Goal: Task Accomplishment & Management: Use online tool/utility

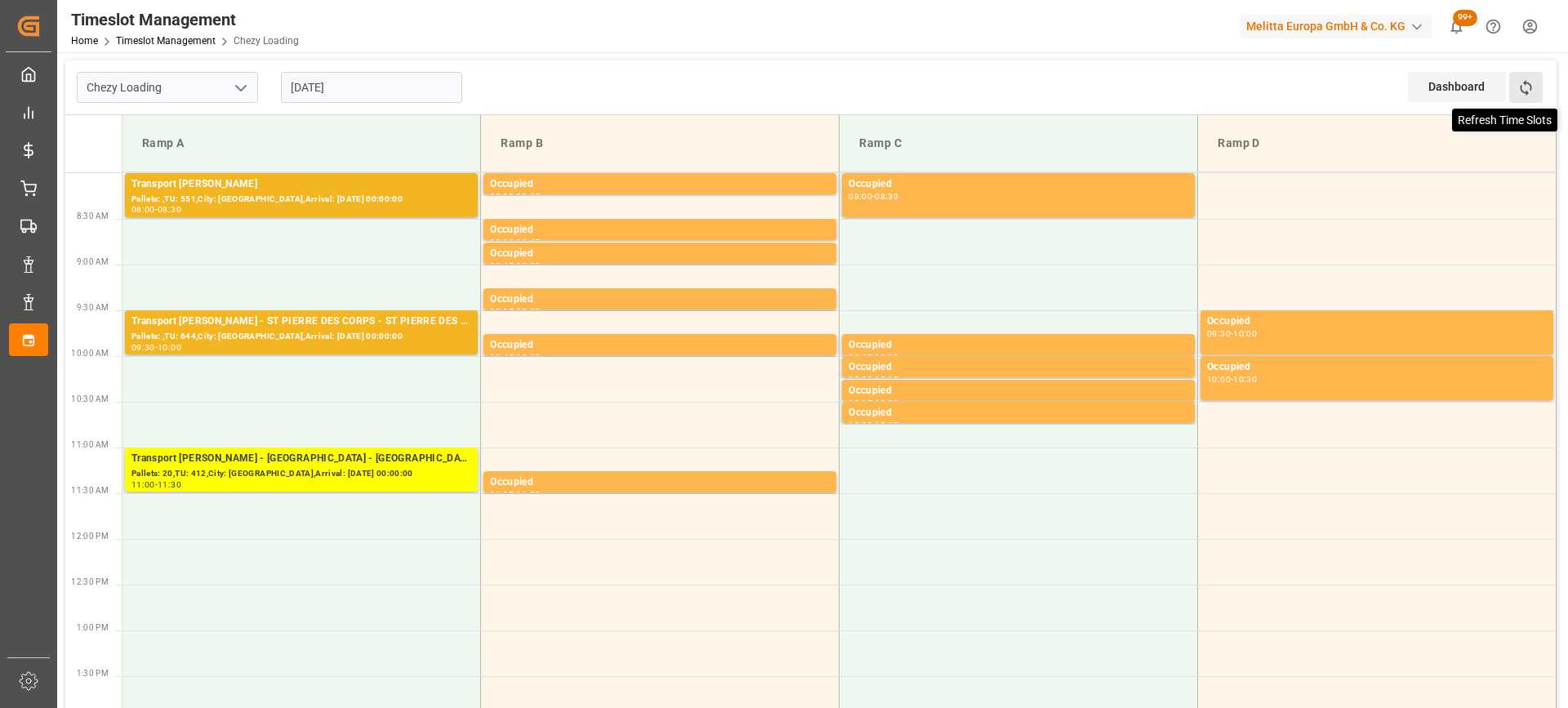
click at [1531, 84] on icon at bounding box center [1526, 88] width 17 height 17
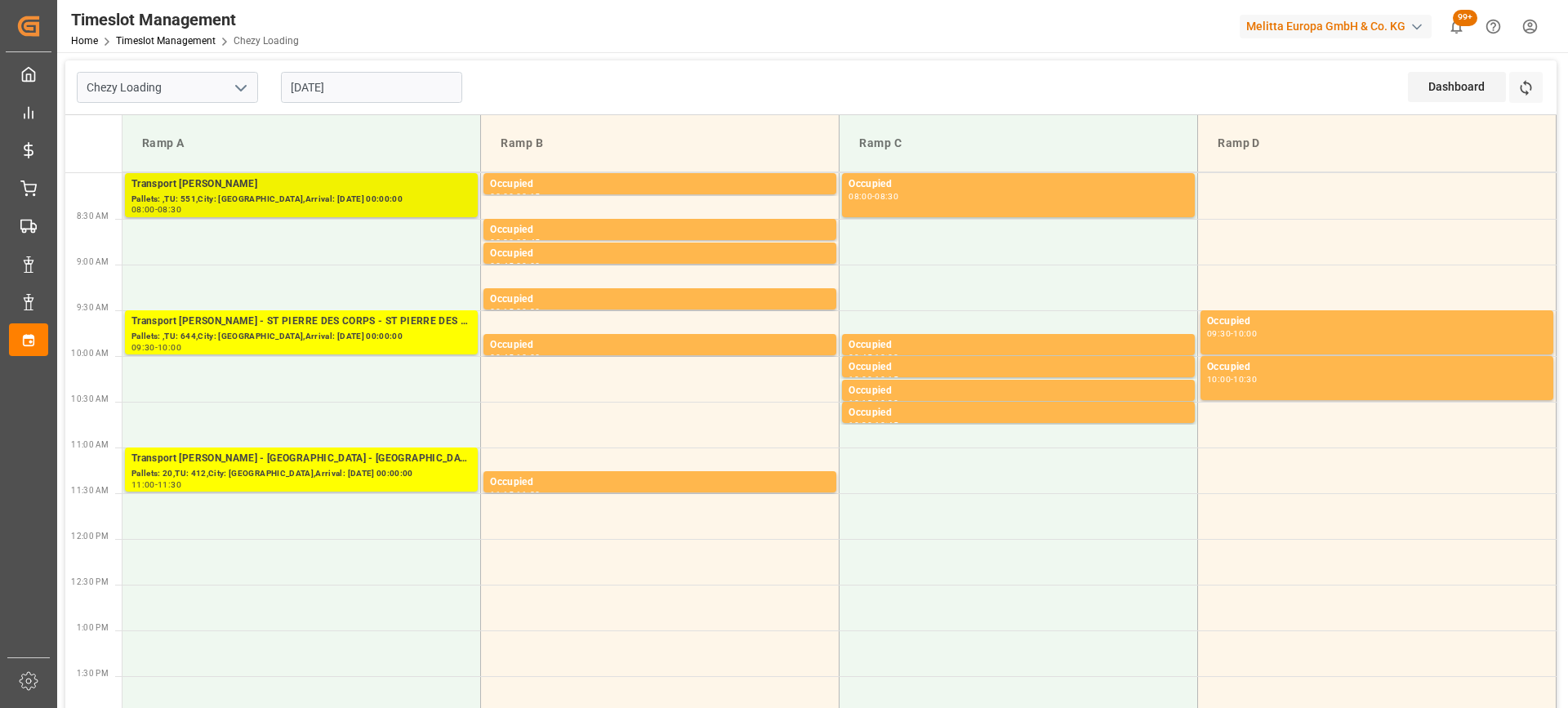
click at [357, 200] on div "Pallets: ,TU: 551,City: [GEOGRAPHIC_DATA],Arrival: [DATE] 00:00:00" at bounding box center [301, 200] width 340 height 14
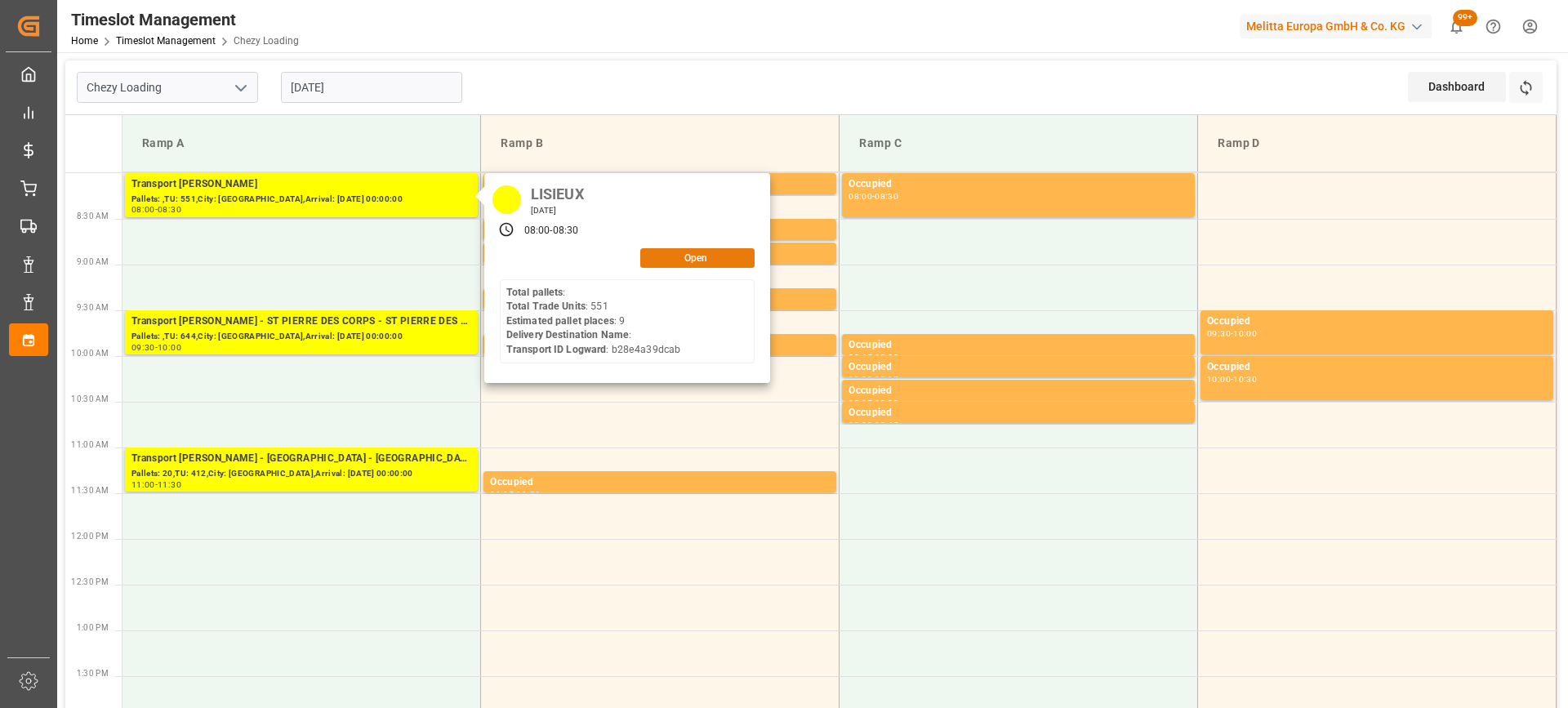
click at [705, 256] on button "Open" at bounding box center [697, 258] width 114 height 19
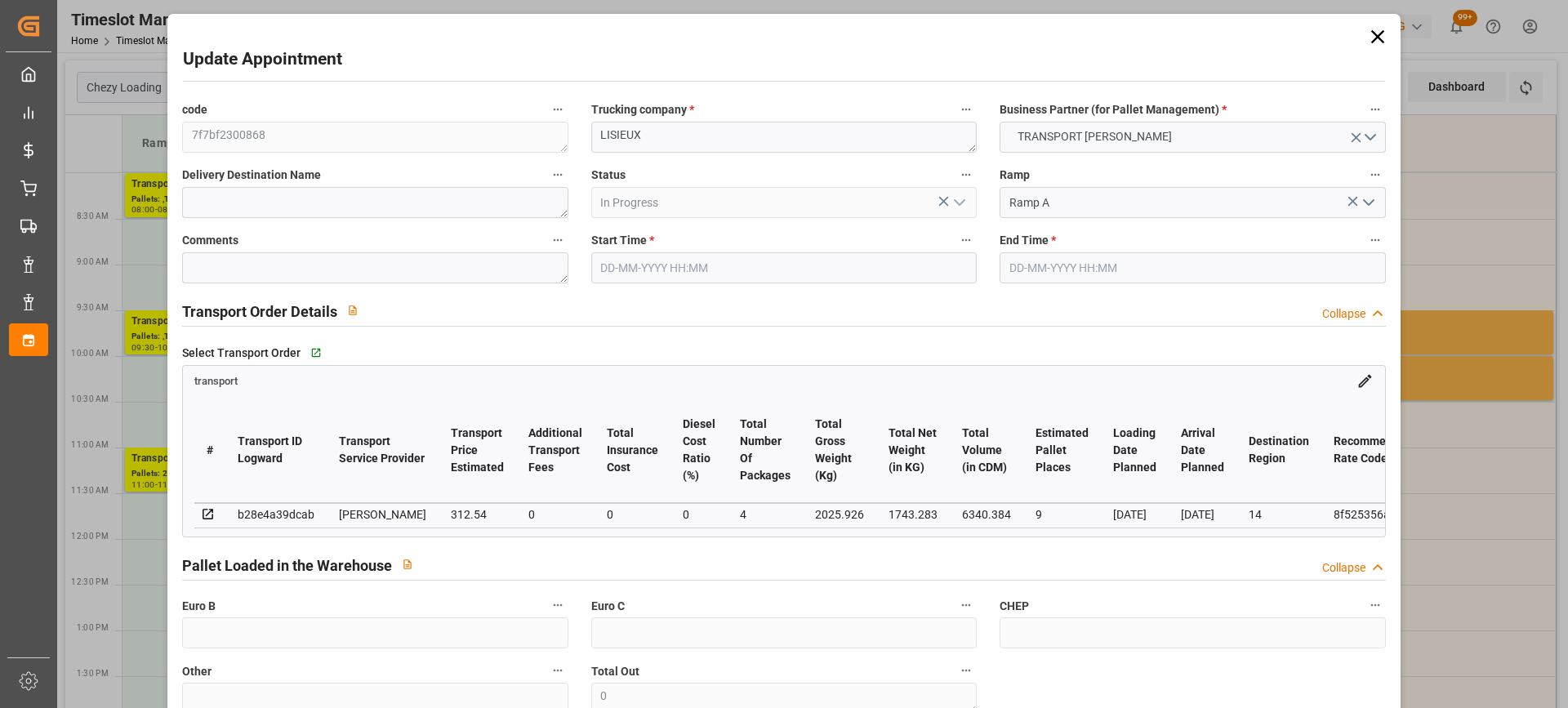
type input "9"
type input "312.54"
type input "0"
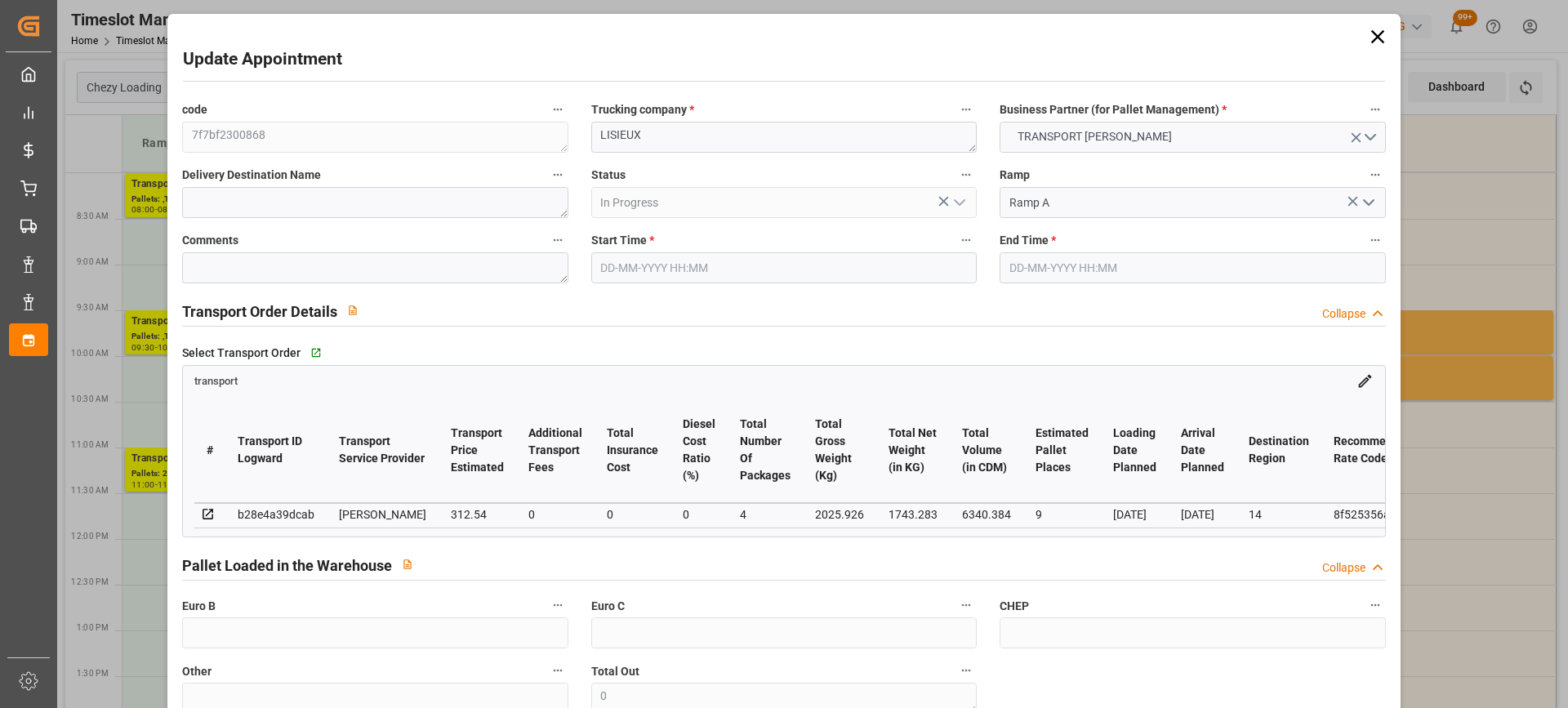
type input "299.8821"
type input "-12.6579"
type input "4"
type input "1743.283"
type input "2899.926"
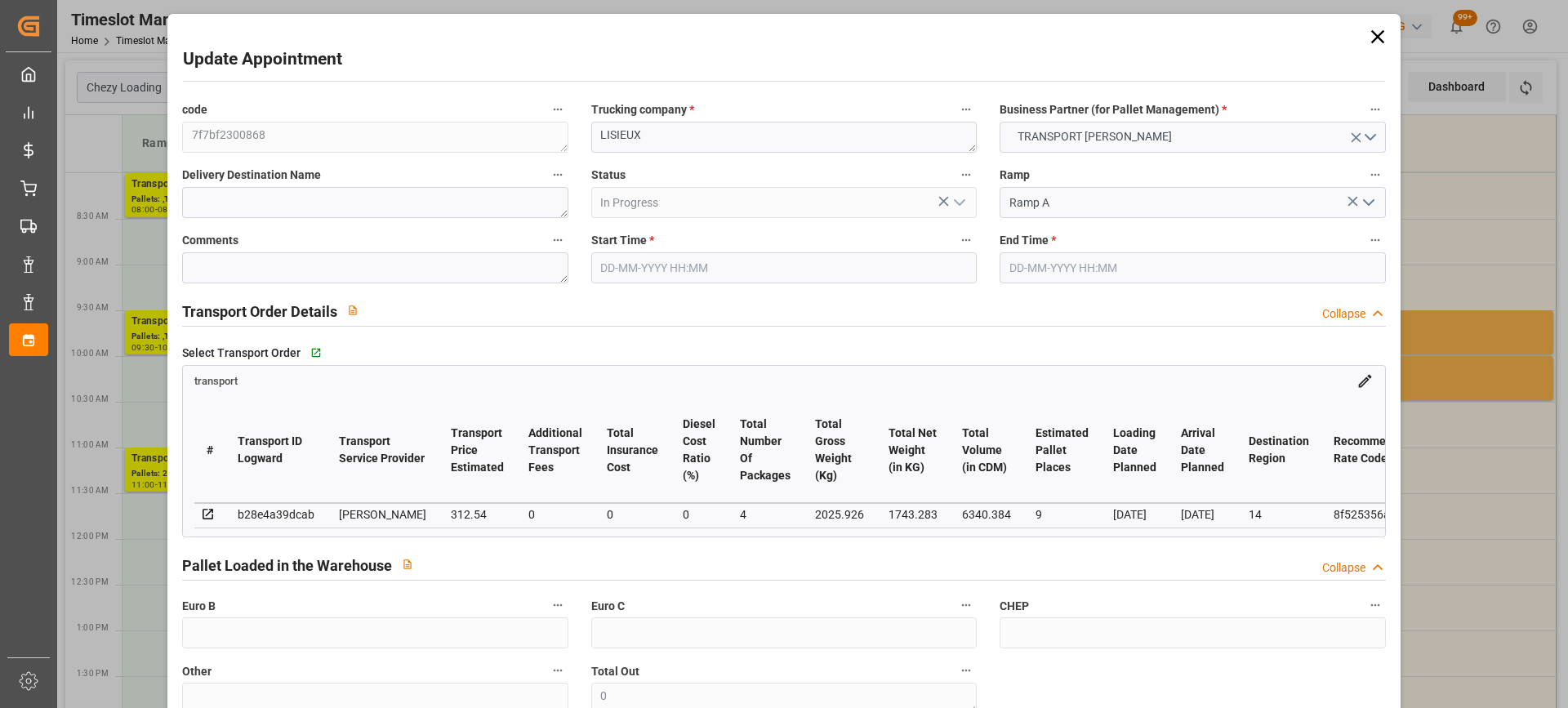
type input "6340.384"
type input "14"
type input "0"
type input "551"
type input "38"
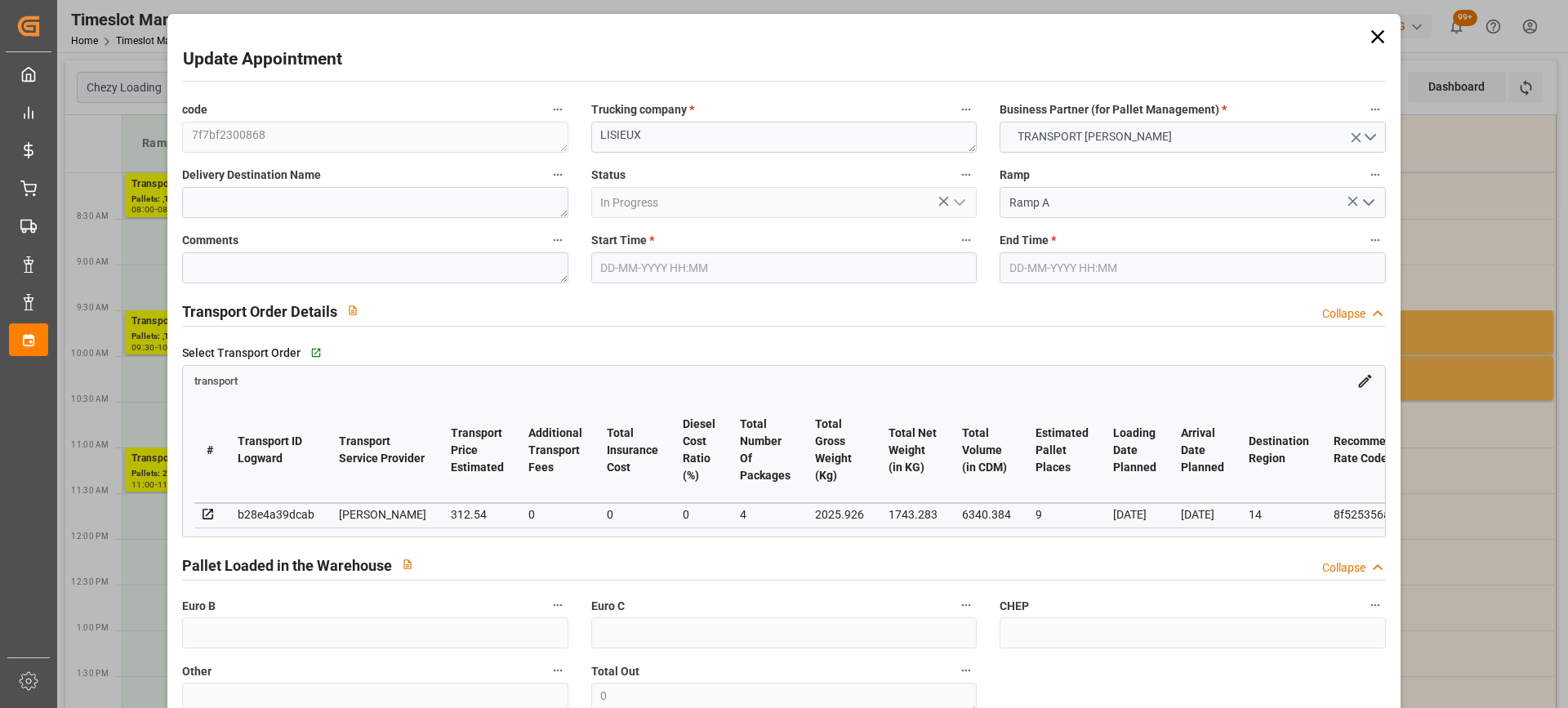
type input "101"
type input "2025.926"
type input "0"
type input "4710.8598"
type input "0"
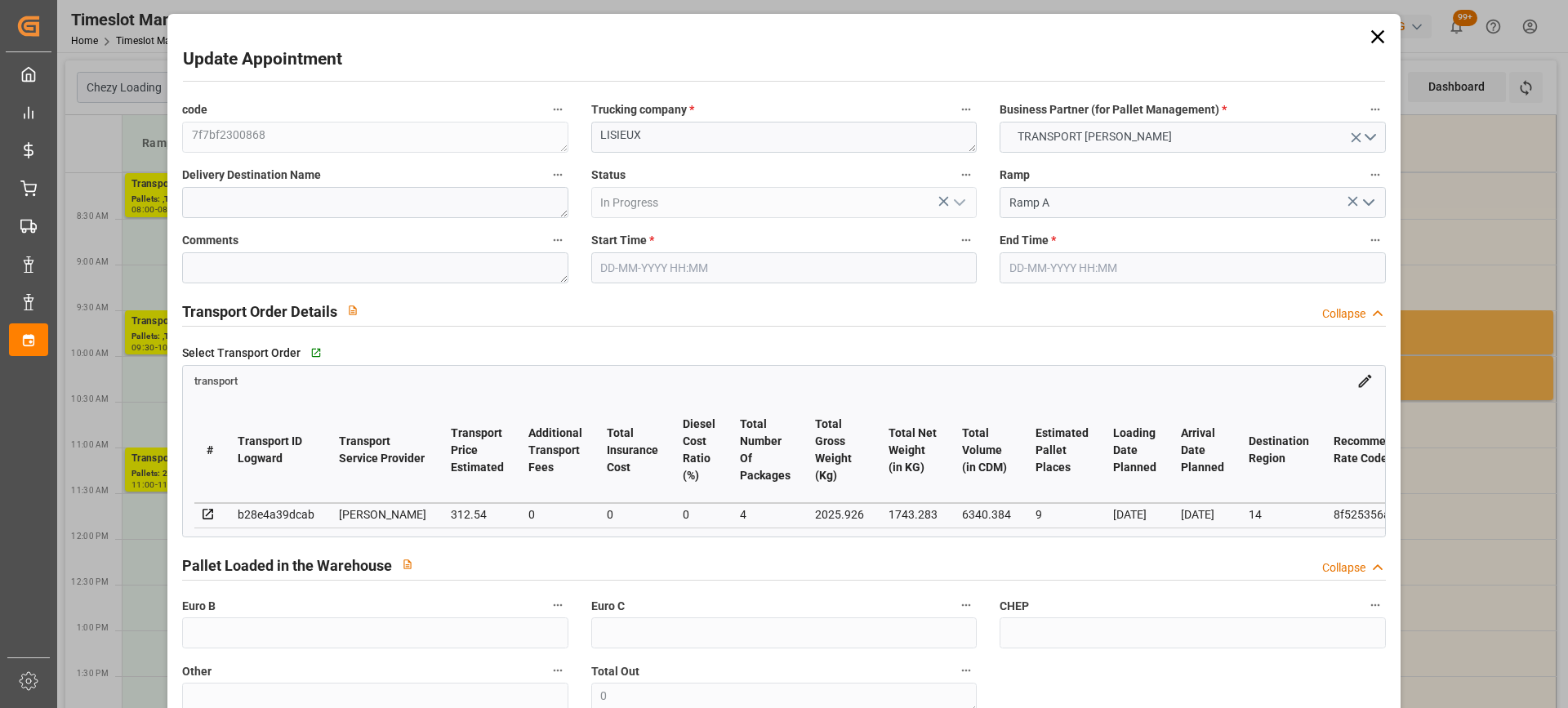
type input "0"
type input "21"
type input "35"
type input "[DATE] 08:00"
type input "[DATE] 08:30"
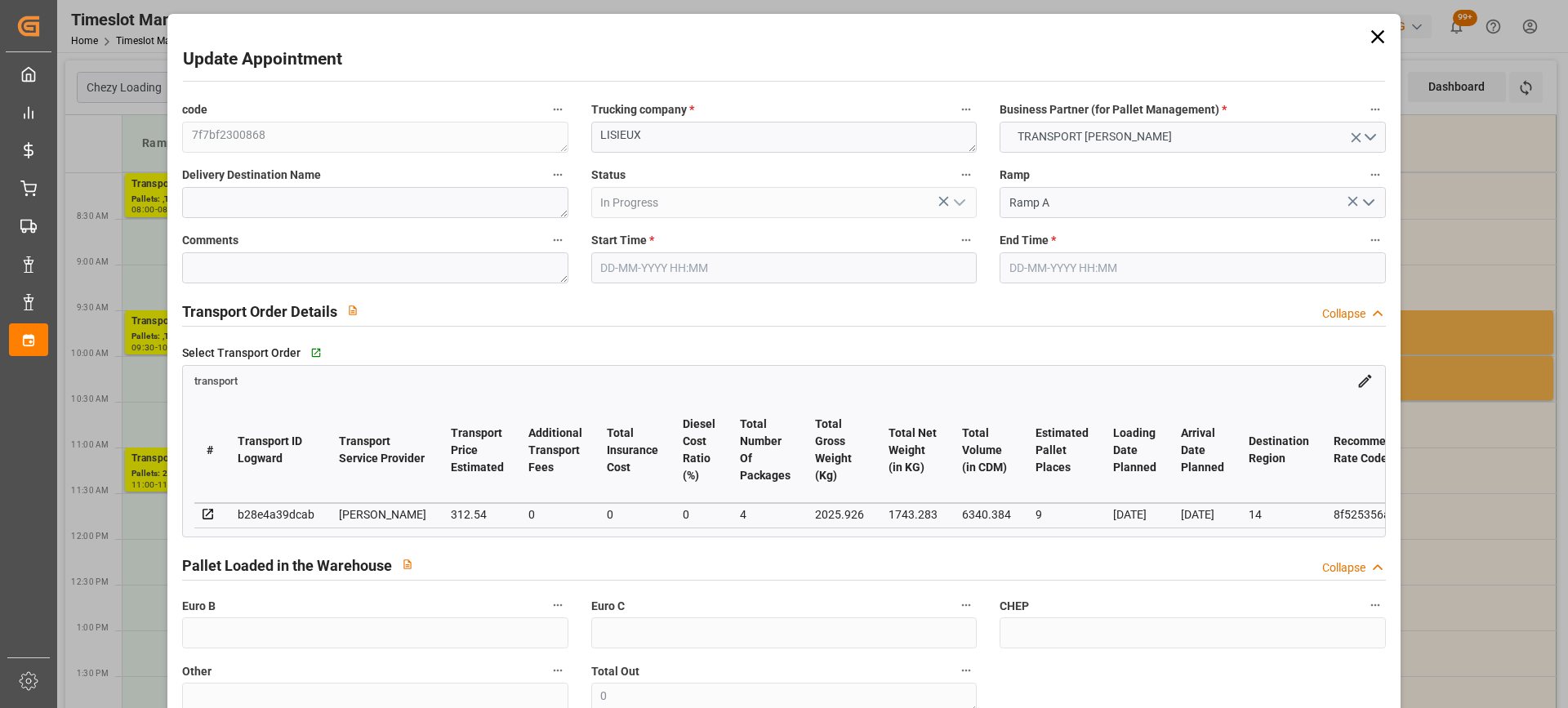
type input "[DATE] 15:31"
type input "[DATE] 12:12"
type input "[DATE]"
click at [593, 146] on textarea "LISIEUX" at bounding box center [784, 137] width 385 height 31
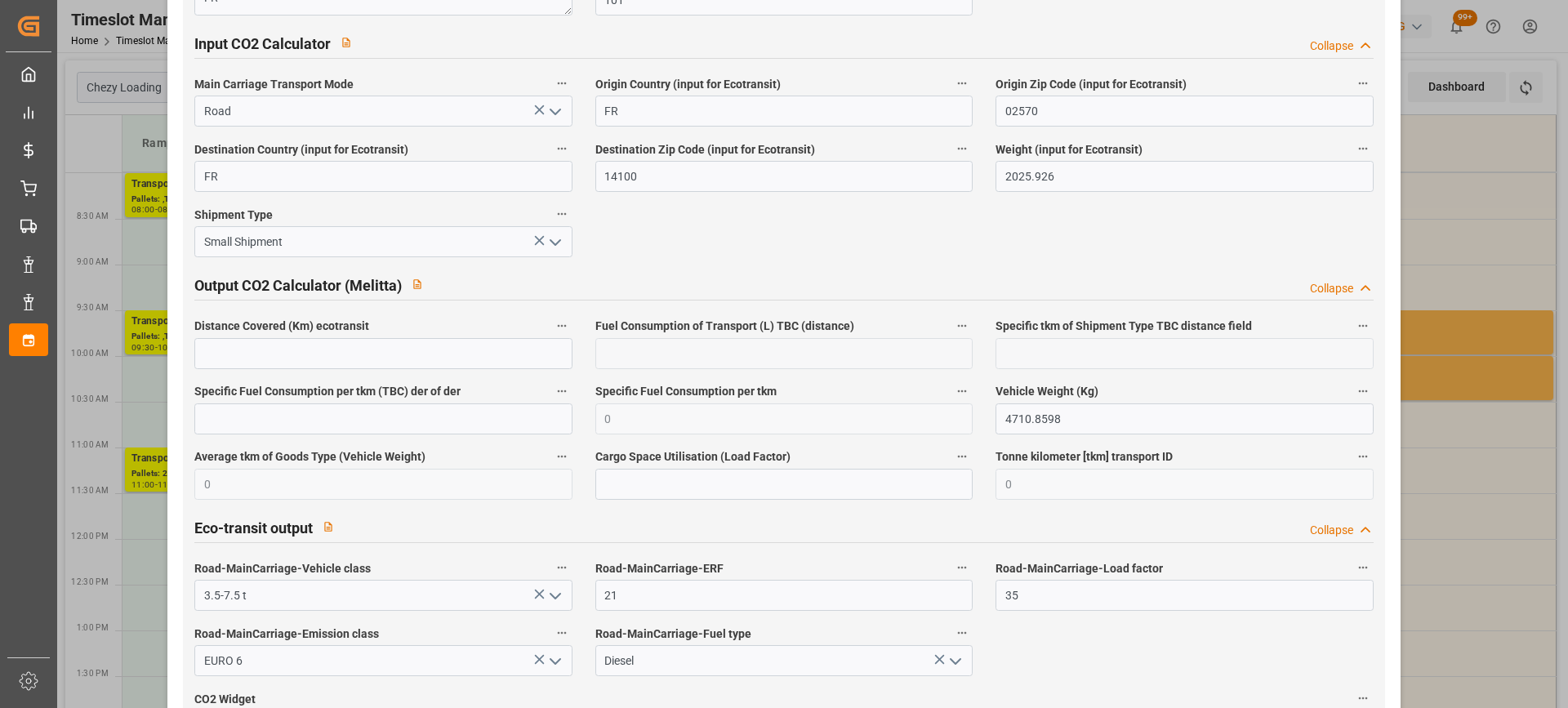
scroll to position [2737, 0]
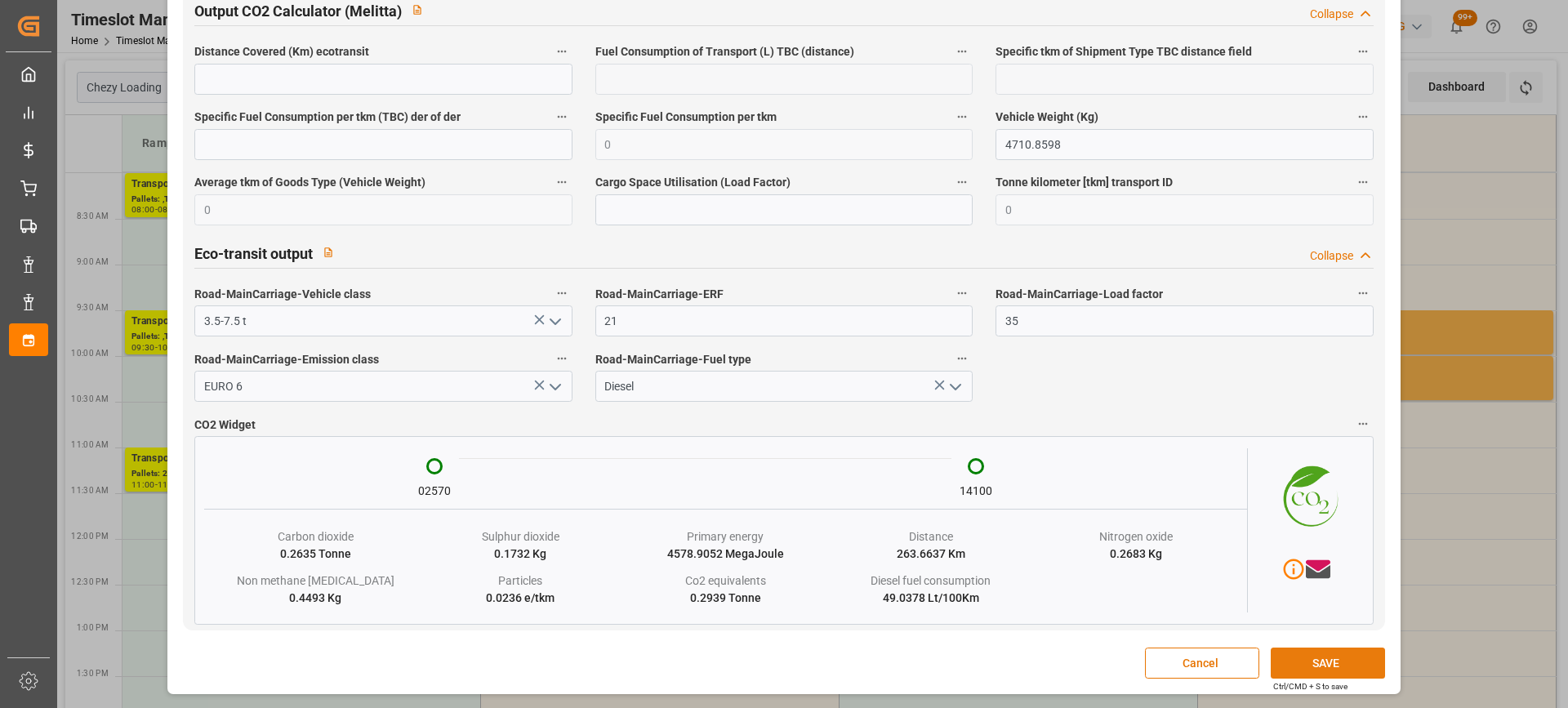
type textarea "6139/LISIEUX"
click at [1312, 660] on button "SAVE" at bounding box center [1328, 663] width 114 height 31
